Goal: Information Seeking & Learning: Understand process/instructions

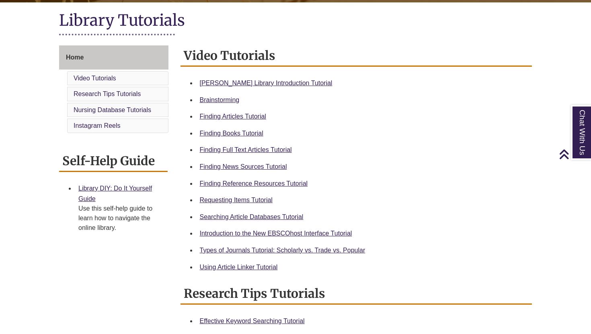
scroll to position [181, 0]
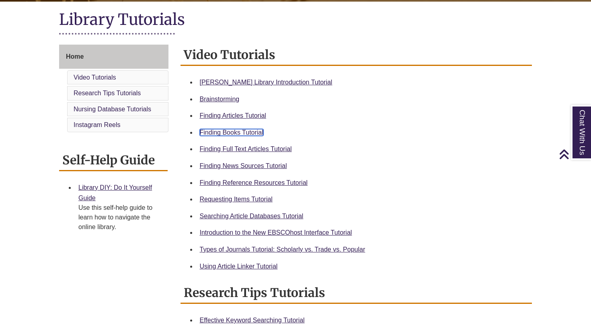
click at [244, 130] on link "Finding Books Tutorial" at bounding box center [232, 132] width 64 height 7
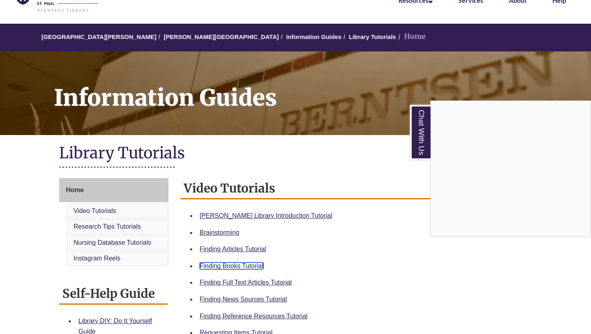
scroll to position [0, 0]
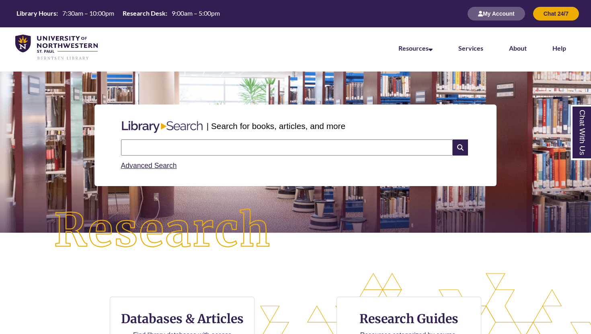
click at [235, 151] on input "text" at bounding box center [287, 147] width 332 height 16
type input "**********"
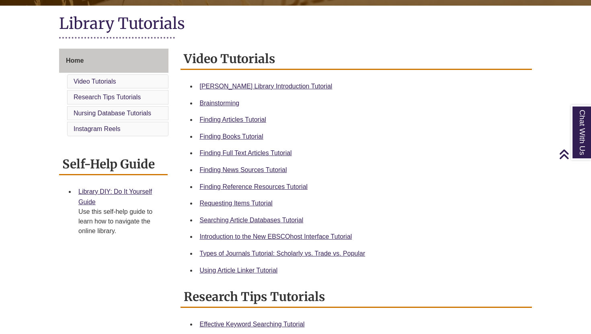
scroll to position [180, 0]
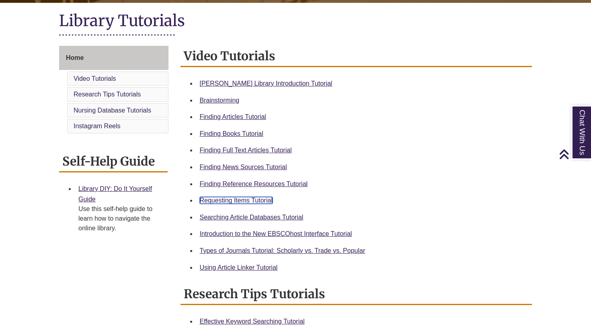
click at [261, 198] on link "Requesting Items Tutorial" at bounding box center [236, 200] width 73 height 7
